Goal: Navigation & Orientation: Find specific page/section

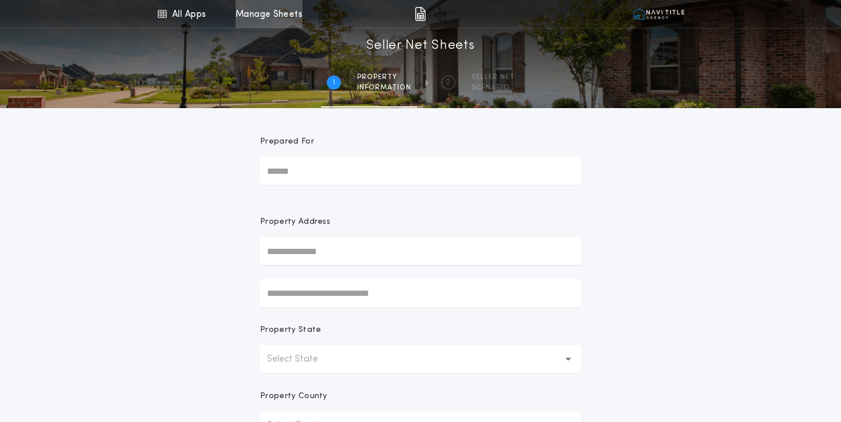
click at [278, 13] on link "Manage Sheets" at bounding box center [268, 14] width 67 height 28
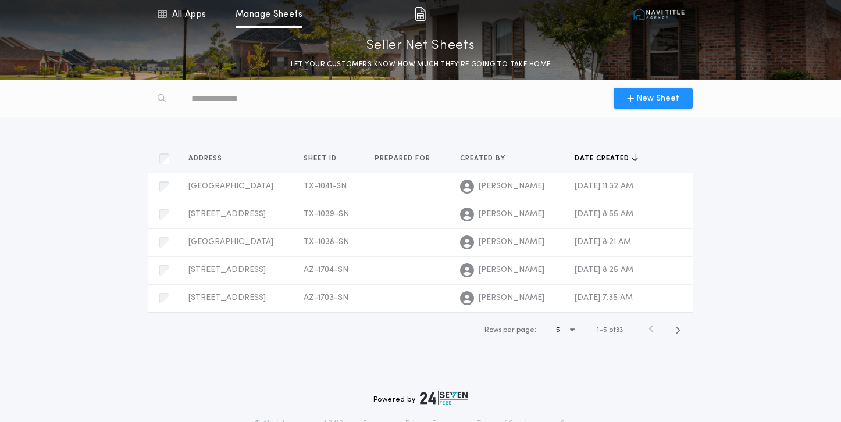
click at [655, 17] on img at bounding box center [659, 14] width 52 height 12
click at [652, 14] on img at bounding box center [659, 14] width 52 height 12
click at [420, 13] on img at bounding box center [419, 14] width 11 height 14
click at [393, 79] on div "Menu All Apps Manage Sheets Seller Net Sheets LET YOUR CUSTOMERS KNOW HOW MUCH …" at bounding box center [420, 40] width 841 height 80
click at [177, 5] on link "All Apps" at bounding box center [181, 14] width 52 height 28
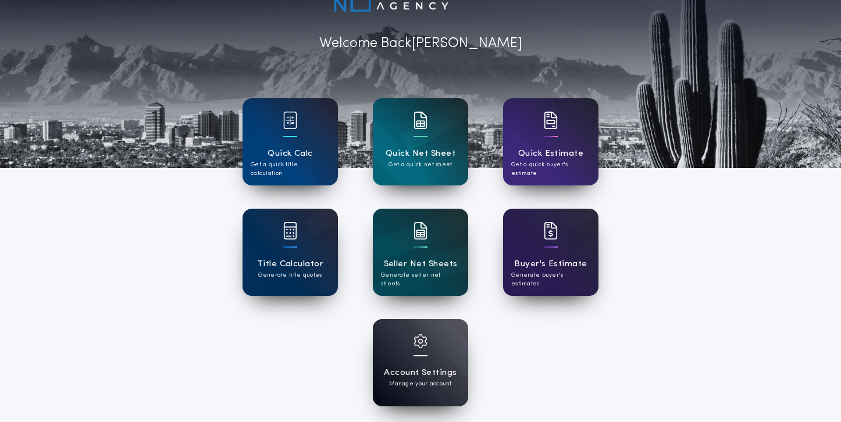
scroll to position [44, 0]
